Goal: Transaction & Acquisition: Purchase product/service

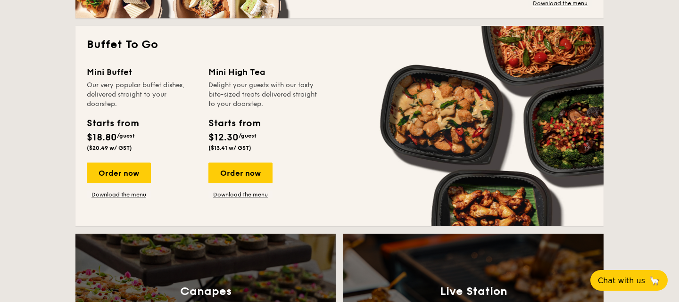
click at [112, 173] on div "Order now" at bounding box center [119, 173] width 64 height 21
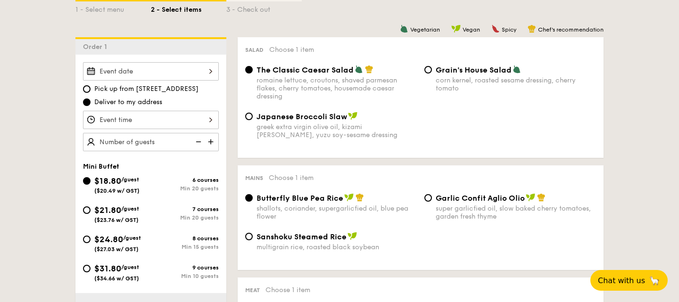
scroll to position [232, 0]
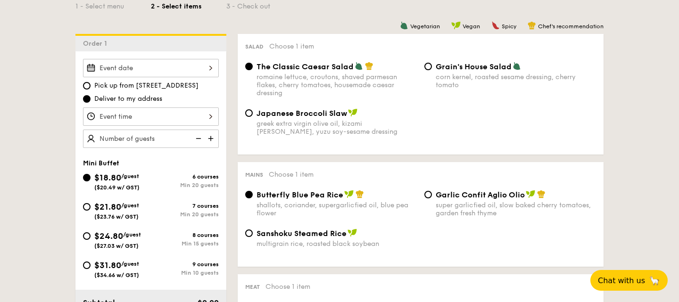
click at [182, 66] on div at bounding box center [151, 68] width 136 height 18
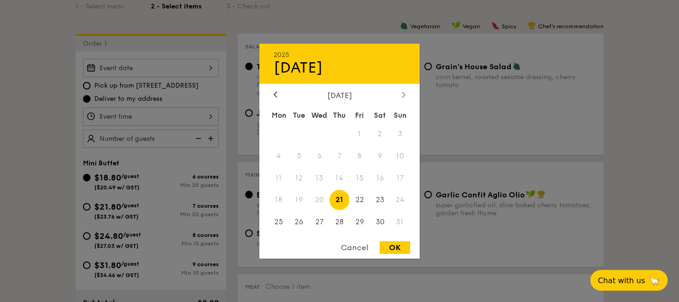
click at [401, 92] on icon at bounding box center [403, 94] width 4 height 6
click at [381, 131] on span "6" at bounding box center [379, 133] width 20 height 20
click at [395, 245] on div "OK" at bounding box center [394, 247] width 31 height 13
type input "[DATE]"
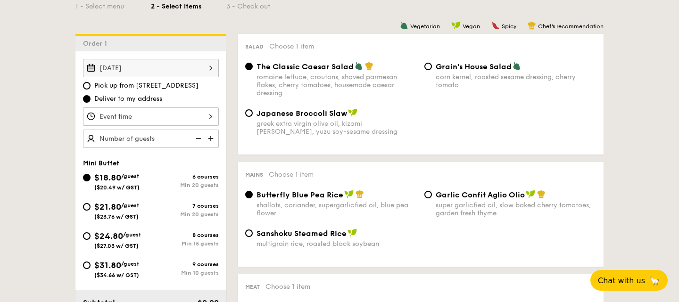
click at [172, 116] on div at bounding box center [151, 116] width 136 height 18
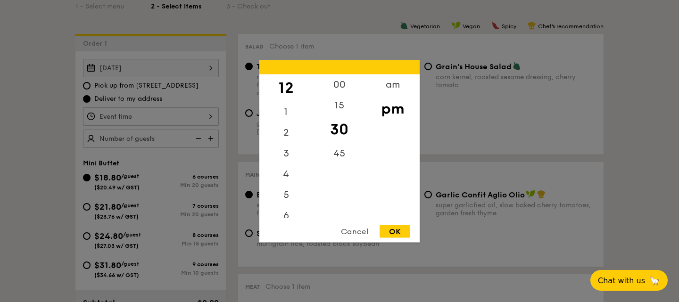
click at [396, 232] on div "OK" at bounding box center [394, 231] width 31 height 13
type input "12:30PM"
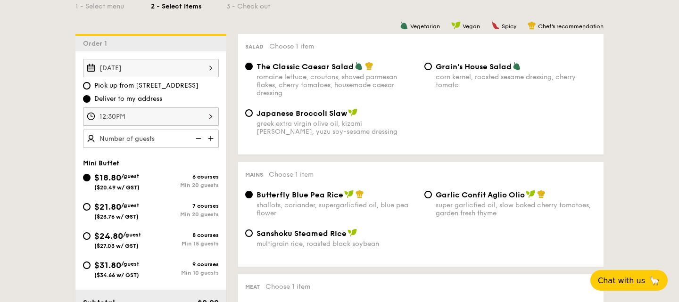
click at [214, 141] on img at bounding box center [212, 139] width 14 height 18
type input "20 guests"
click at [89, 206] on input "$21.80 /guest ($23.76 w/ GST) 7 courses Min 20 guests" at bounding box center [87, 207] width 8 height 8
radio input "true"
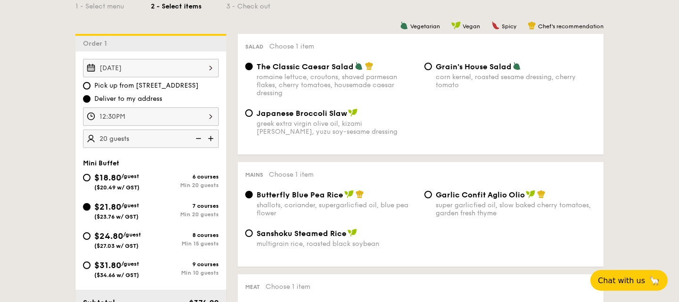
radio input "true"
radio input "false"
radio input "true"
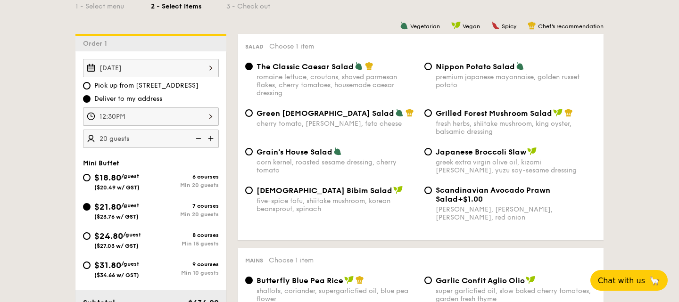
click at [430, 109] on div "Grilled Forest Mushroom Salad fresh herbs, shiitake mushroom, king oyster, bals…" at bounding box center [509, 121] width 179 height 27
click at [428, 111] on input "Grilled Forest Mushroom Salad fresh herbs, shiitake mushroom, king oyster, bals…" at bounding box center [428, 113] width 8 height 8
radio input "true"
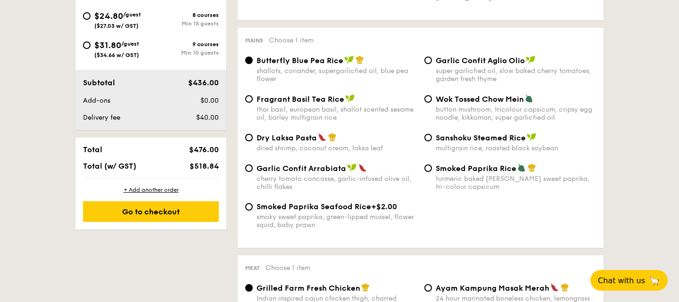
scroll to position [468, 0]
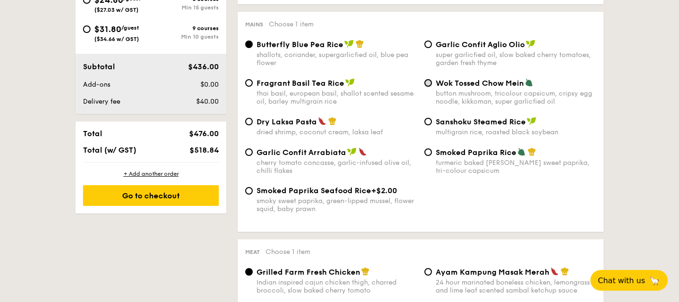
click at [430, 83] on input "Wok Tossed Chow Mein button mushroom, tricolour capsicum, cripsy egg noodle, ki…" at bounding box center [428, 83] width 8 height 8
radio input "true"
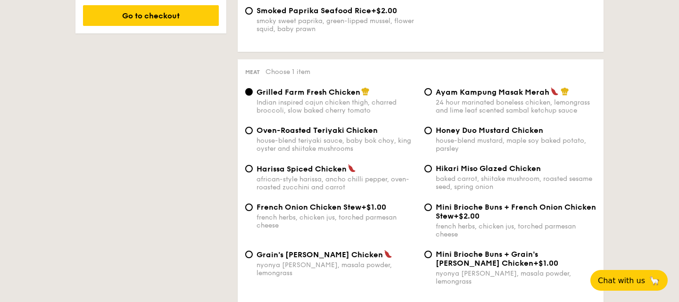
scroll to position [662, 0]
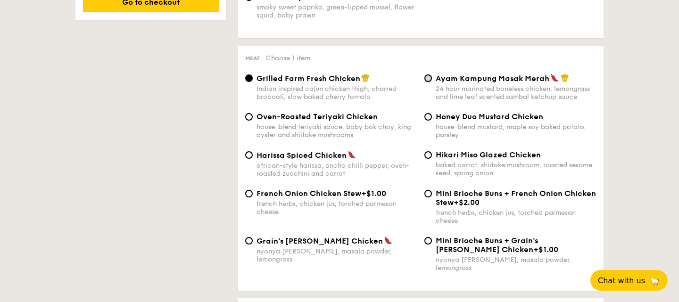
click at [426, 79] on input "Ayam Kampung Masak Merah 24 hour marinated boneless chicken, lemongrass and lim…" at bounding box center [428, 78] width 8 height 8
radio input "true"
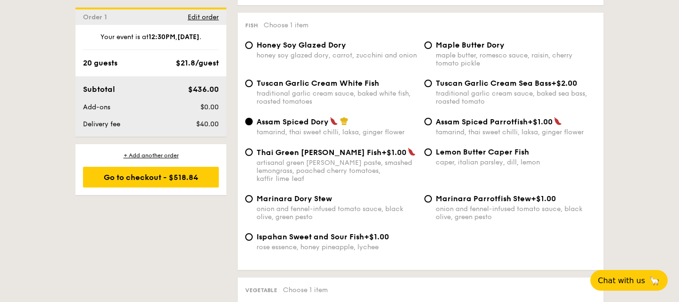
scroll to position [940, 0]
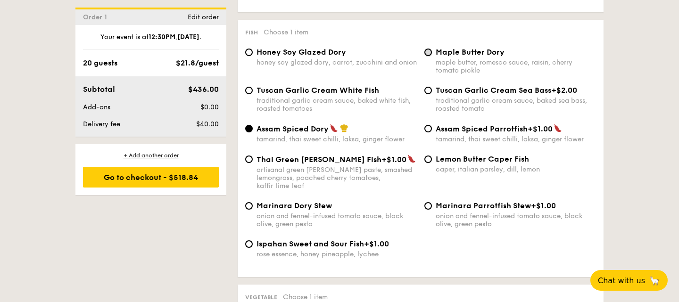
click at [429, 49] on input "Maple Butter Dory maple butter, romesco sauce, raisin, cherry tomato pickle" at bounding box center [428, 53] width 8 height 8
radio input "true"
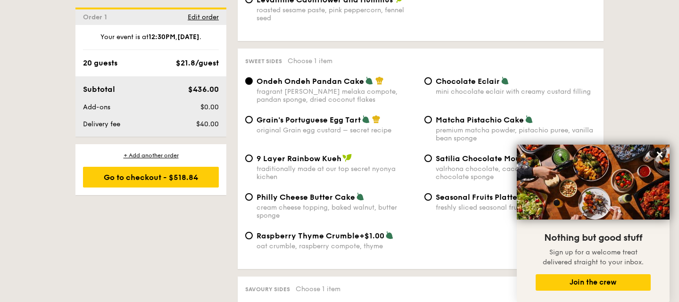
scroll to position [1386, 0]
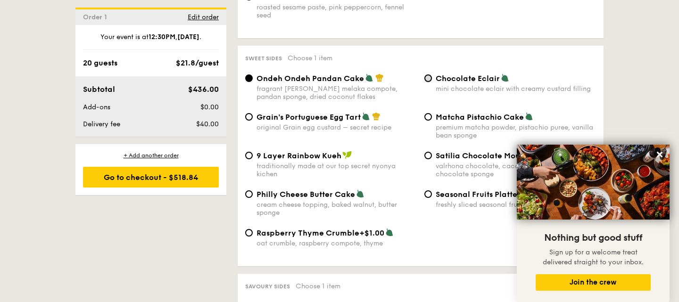
click at [426, 74] on input "Chocolate Eclair mini chocolate eclair with creamy custard filling" at bounding box center [428, 78] width 8 height 8
radio input "true"
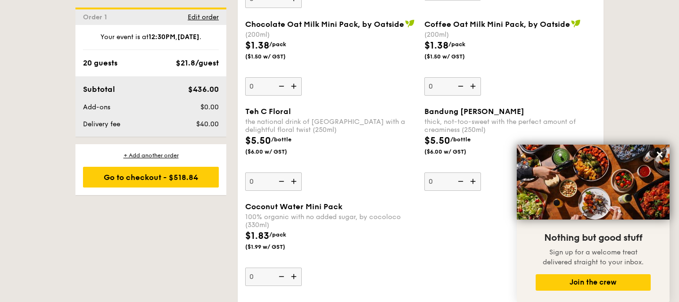
scroll to position [2633, 0]
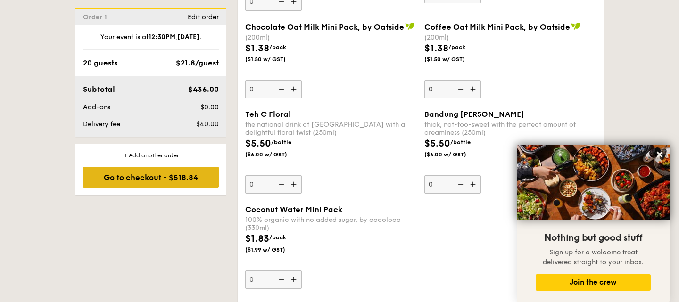
click at [182, 174] on div "Go to checkout - $518.84" at bounding box center [151, 177] width 136 height 21
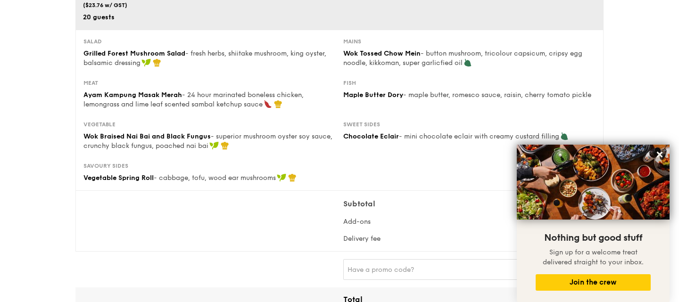
scroll to position [100, 0]
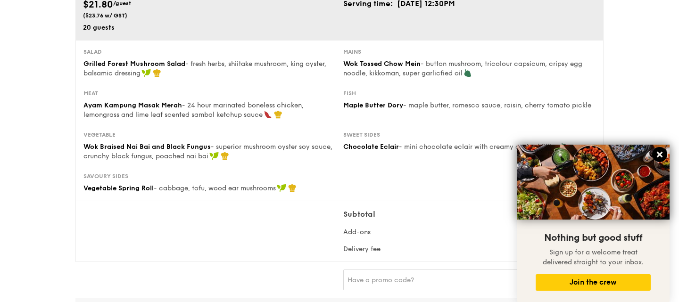
click at [659, 154] on icon at bounding box center [659, 155] width 6 height 6
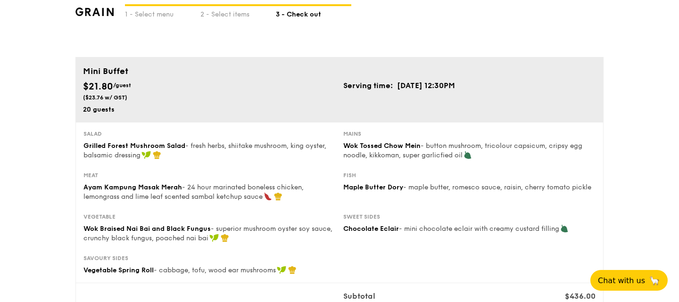
scroll to position [0, 0]
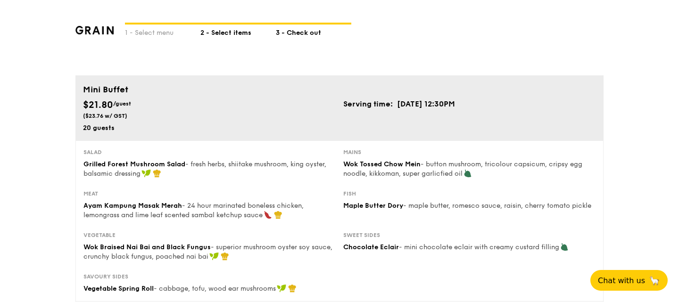
click at [220, 26] on div "2 - Select items" at bounding box center [237, 31] width 75 height 13
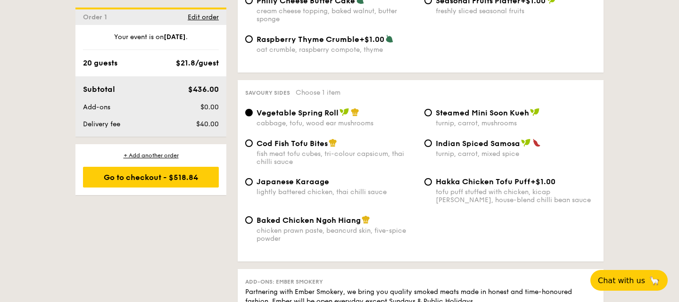
scroll to position [1581, 0]
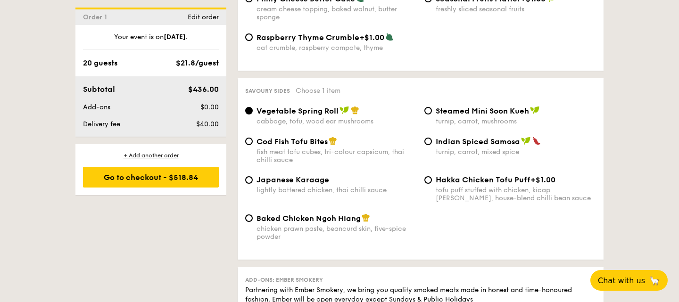
click at [312, 213] on div "Baked Chicken Ngoh Hiang chicken prawn paste, beancurd skin, five-spice powder" at bounding box center [336, 226] width 160 height 27
click at [253, 214] on input "Baked Chicken Ngoh Hiang chicken prawn paste, beancurd skin, five-spice powder" at bounding box center [249, 218] width 8 height 8
radio input "true"
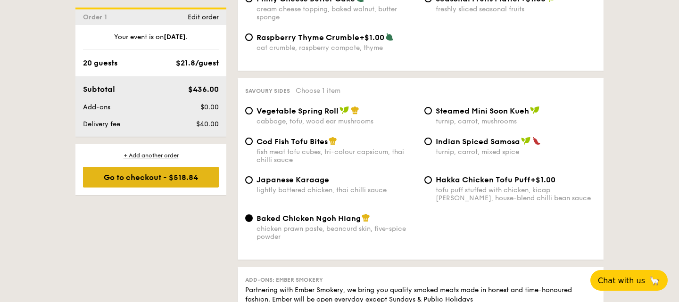
click at [151, 178] on div "Go to checkout - $518.84" at bounding box center [151, 177] width 136 height 21
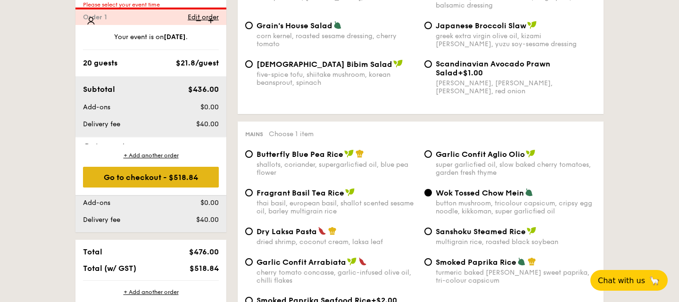
scroll to position [252, 0]
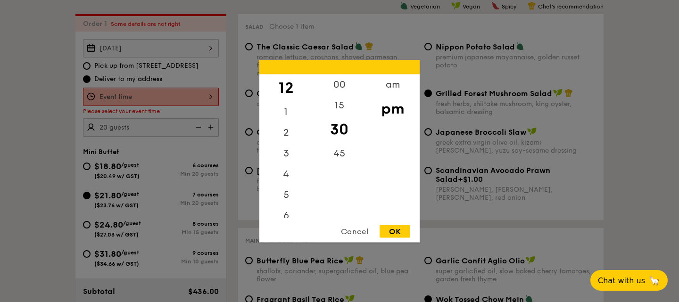
click at [153, 96] on div "12 1 2 3 4 5 6 7 8 9 10 11 00 15 30 45 am pm Cancel OK" at bounding box center [151, 97] width 136 height 18
click at [398, 233] on div "OK" at bounding box center [394, 231] width 31 height 13
type input "12:30PM"
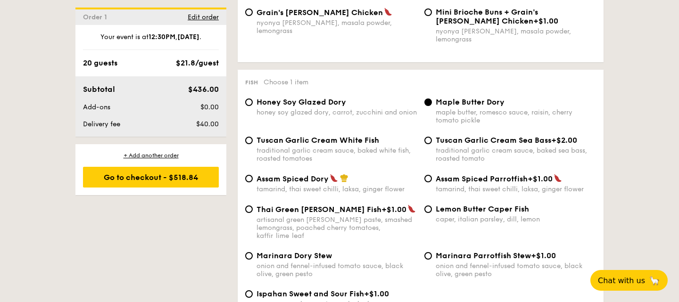
scroll to position [909, 0]
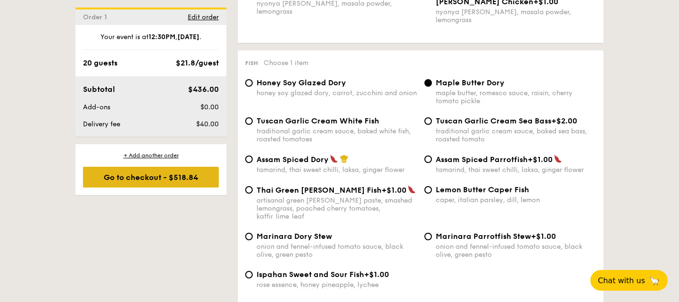
click at [151, 171] on div "Go to checkout - $518.84" at bounding box center [151, 177] width 136 height 21
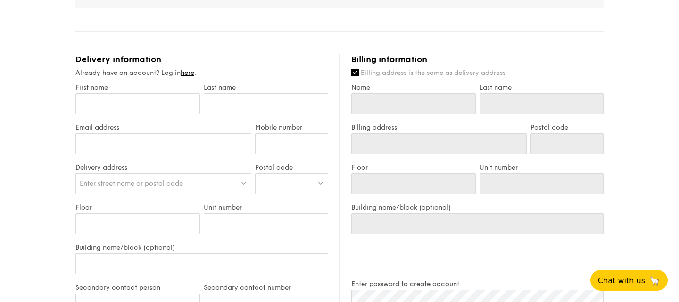
scroll to position [434, 0]
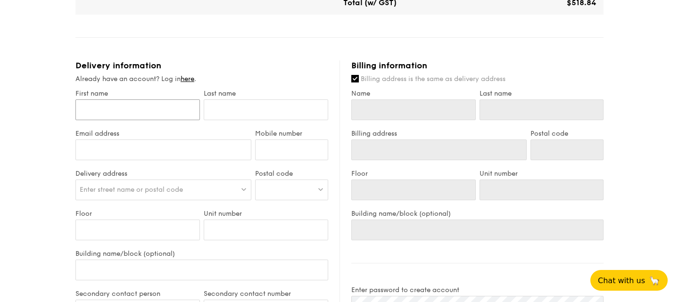
click at [151, 110] on input "First name" at bounding box center [137, 109] width 124 height 21
type input "j"
type input "je"
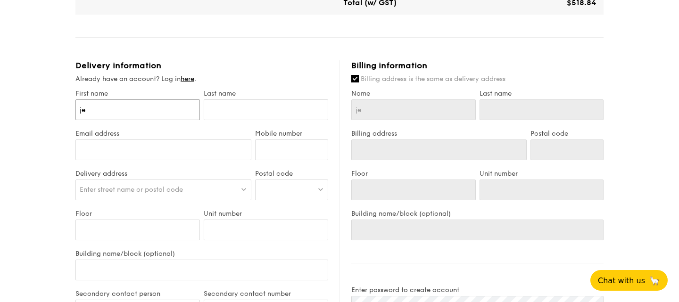
type input "jel"
type input "jelene"
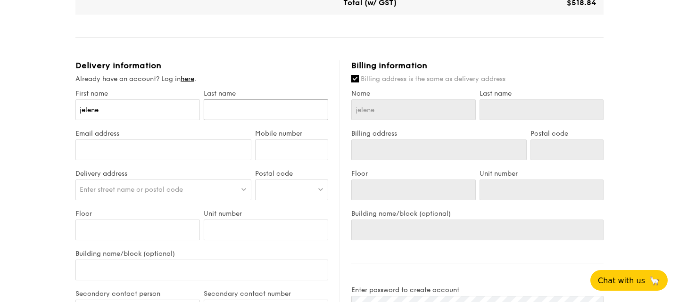
click at [234, 106] on input "text" at bounding box center [266, 109] width 124 height 21
type input "t"
type input "te"
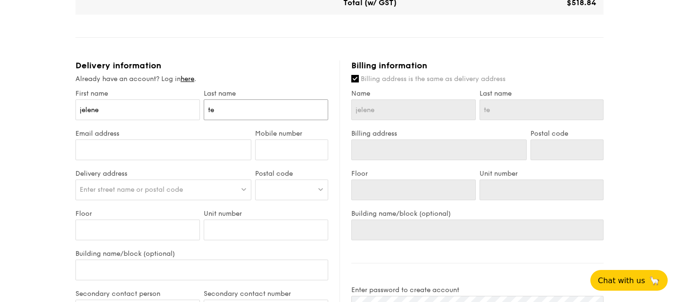
type input "teo"
click at [190, 146] on input "Email address" at bounding box center [163, 149] width 176 height 21
type input "[EMAIL_ADDRESS][DOMAIN_NAME]"
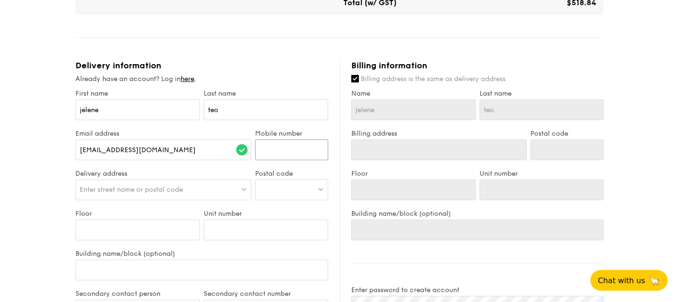
click at [305, 141] on input "Mobile number" at bounding box center [291, 149] width 73 height 21
type input "90886437"
click at [237, 184] on div "Enter street name or postal code" at bounding box center [163, 190] width 176 height 21
type input "6"
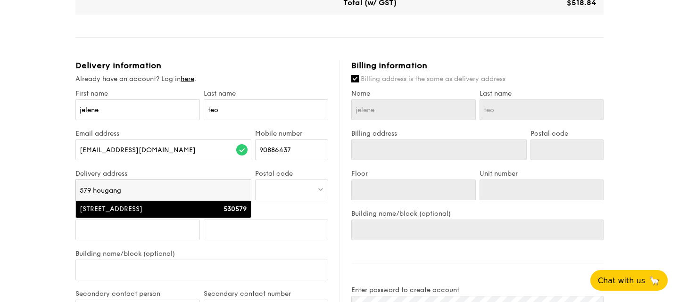
type input "579 hougang"
click at [203, 208] on div "[STREET_ADDRESS]" at bounding box center [142, 209] width 125 height 9
type input "[STREET_ADDRESS]"
type input "530579"
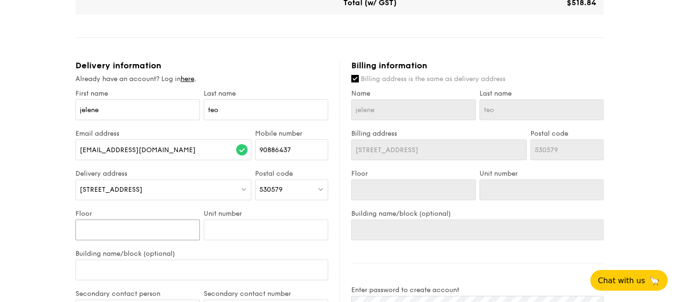
click at [164, 226] on input "Floor" at bounding box center [137, 230] width 124 height 21
type input "1"
type input "15"
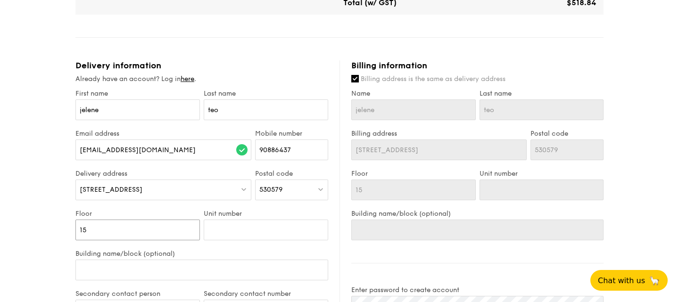
type input "15"
click at [218, 233] on input "Unit number" at bounding box center [266, 230] width 124 height 21
type input "65"
type input "6"
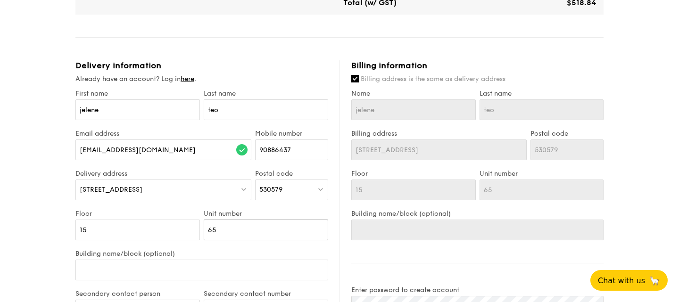
type input "6"
type input "630"
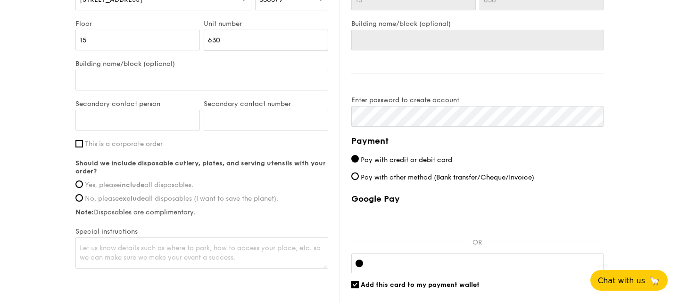
scroll to position [631, 0]
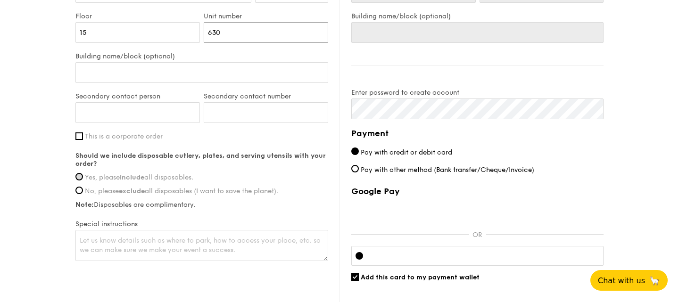
type input "630"
click at [81, 174] on input "Yes, please include all disposables." at bounding box center [79, 177] width 8 height 8
radio input "true"
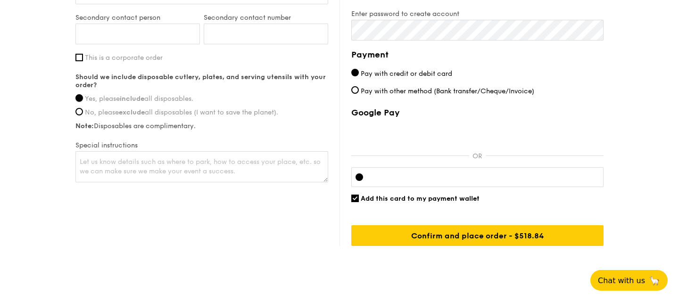
scroll to position [708, 0]
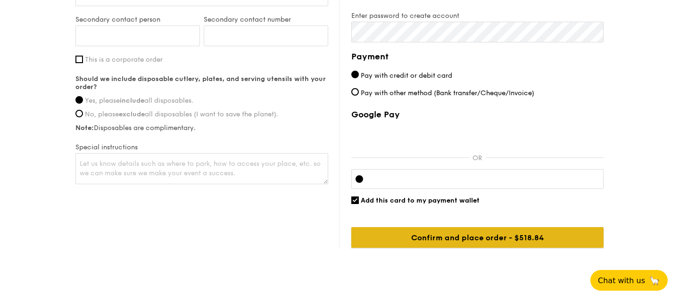
click at [411, 241] on input "Confirm and place order - $518.84" at bounding box center [477, 237] width 252 height 21
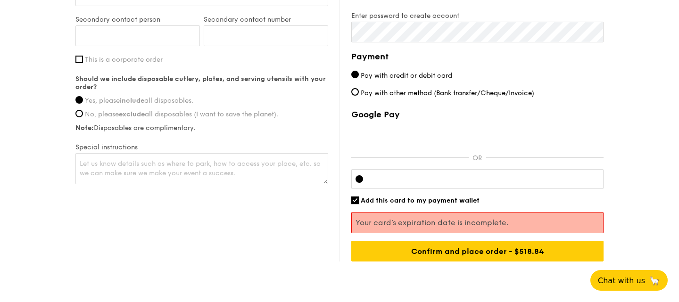
click at [354, 201] on input "Add this card to my payment wallet" at bounding box center [355, 201] width 8 height 8
checkbox input "false"
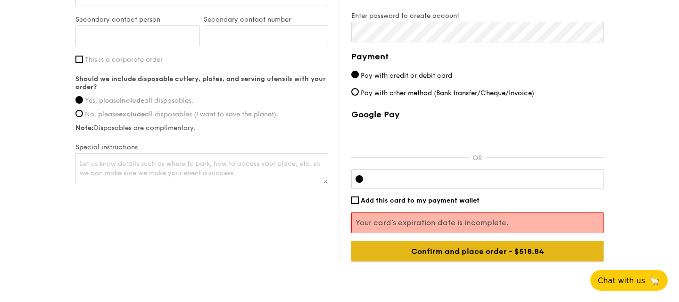
click at [482, 254] on input "Confirm and place order - $518.84" at bounding box center [477, 251] width 252 height 21
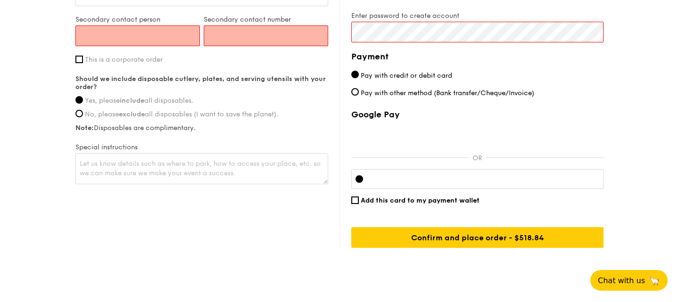
click at [165, 39] on input "Secondary contact person" at bounding box center [137, 35] width 124 height 21
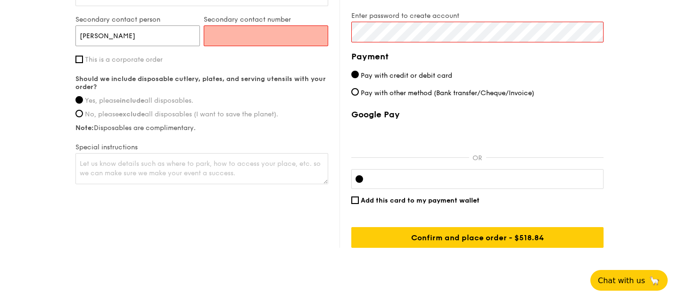
type input "[PERSON_NAME]"
click at [255, 35] on input "Secondary contact number" at bounding box center [266, 35] width 124 height 21
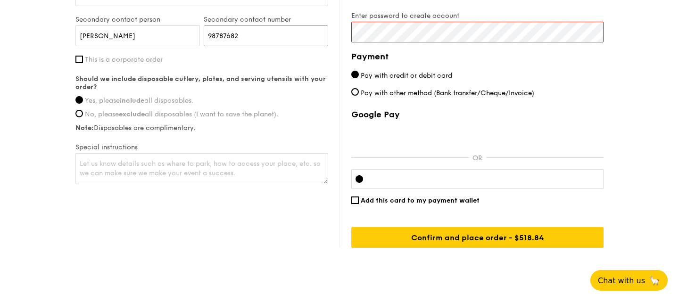
click at [221, 33] on input "98787682" at bounding box center [266, 35] width 124 height 21
click at [261, 42] on input "98287682" at bounding box center [266, 35] width 124 height 21
type input "98287682"
click input "submit" at bounding box center [0, 0] width 0 height 0
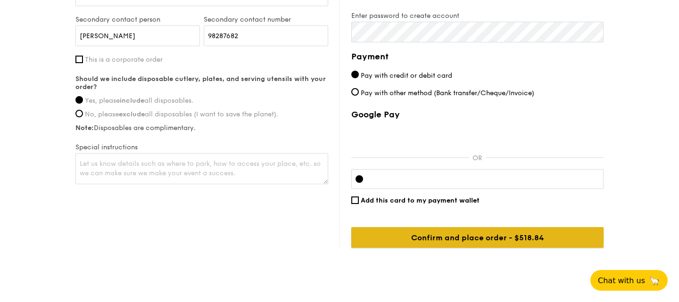
click at [455, 239] on input "Confirm and place order - $518.84" at bounding box center [477, 237] width 252 height 21
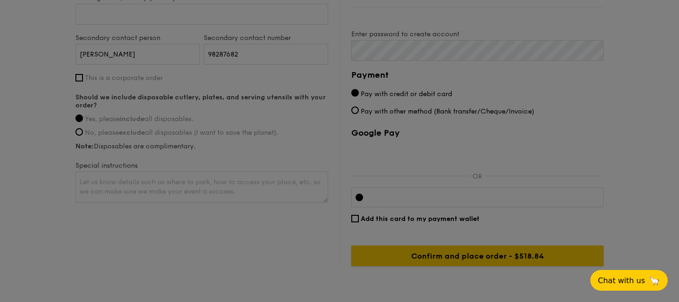
scroll to position [695, 0]
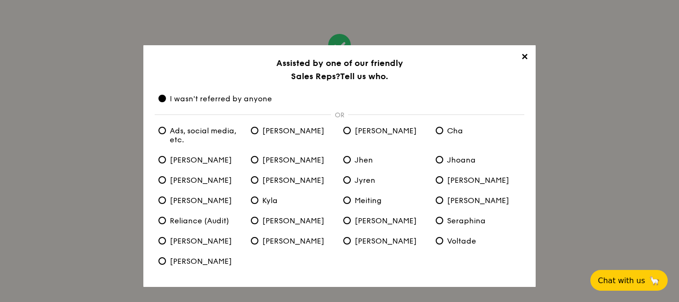
click at [167, 131] on span "Ads, social media, etc." at bounding box center [200, 135] width 85 height 18
click at [166, 131] on etc\ "Ads, social media, etc." at bounding box center [162, 131] width 8 height 8
radio etc\ "true"
radio anyone "false"
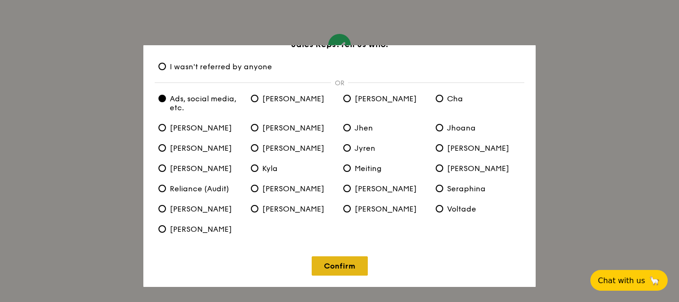
click at [334, 262] on link "Confirm" at bounding box center [339, 265] width 56 height 19
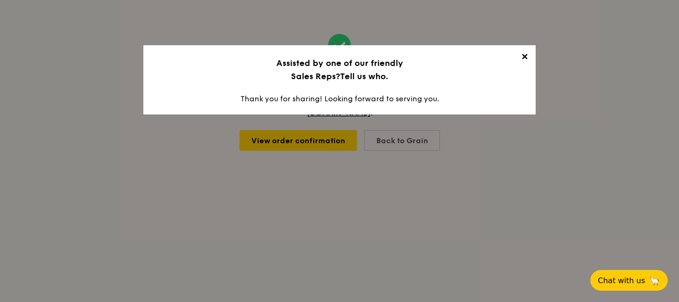
click at [525, 58] on span "✕" at bounding box center [523, 58] width 13 height 13
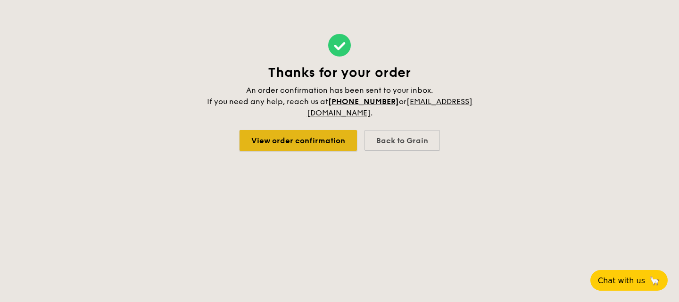
click at [295, 141] on link "View order confirmation" at bounding box center [297, 140] width 117 height 21
